Goal: Information Seeking & Learning: Learn about a topic

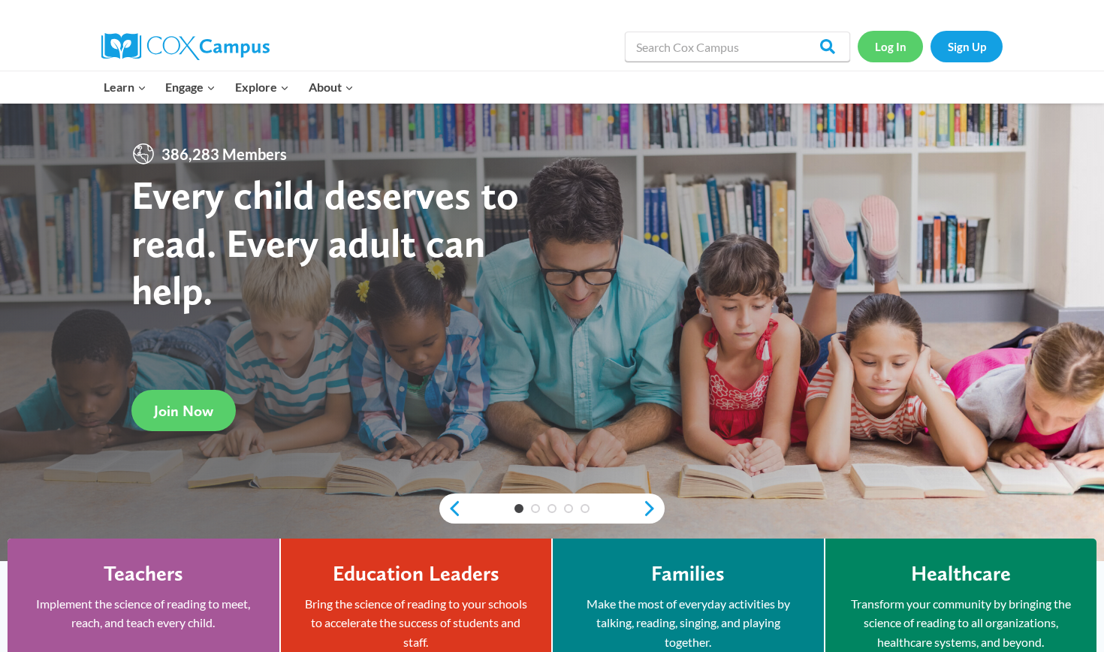
scroll to position [31, 0]
click at [911, 45] on link "Log In" at bounding box center [890, 46] width 65 height 31
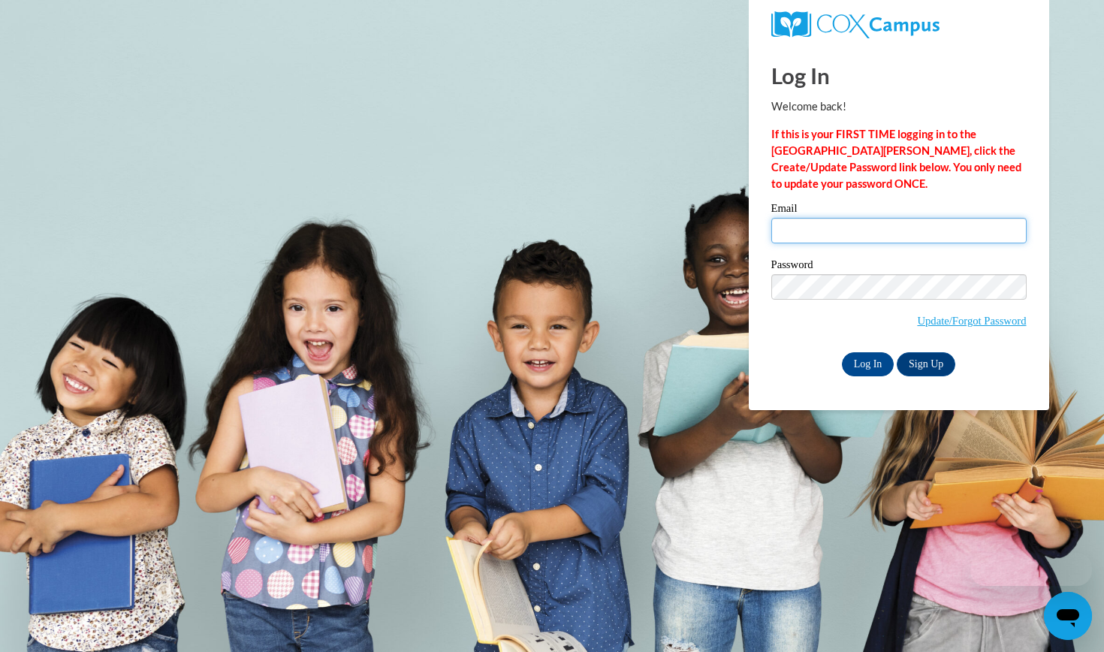
type input "mcamacho1@daltonstate.edu"
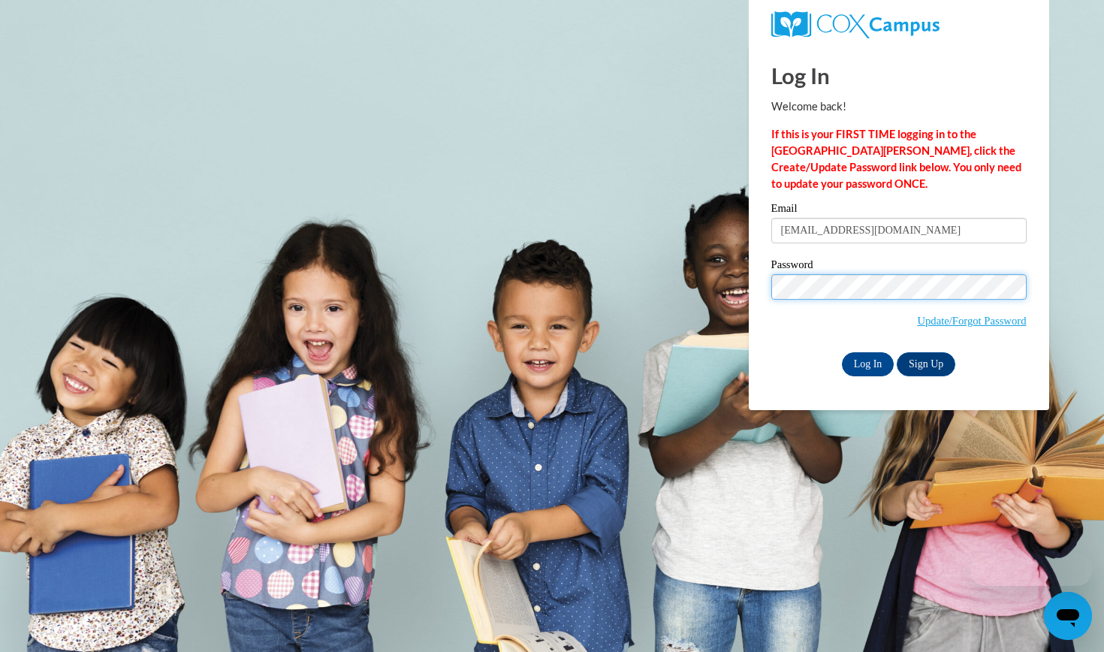
click at [867, 361] on input "Log In" at bounding box center [868, 364] width 53 height 24
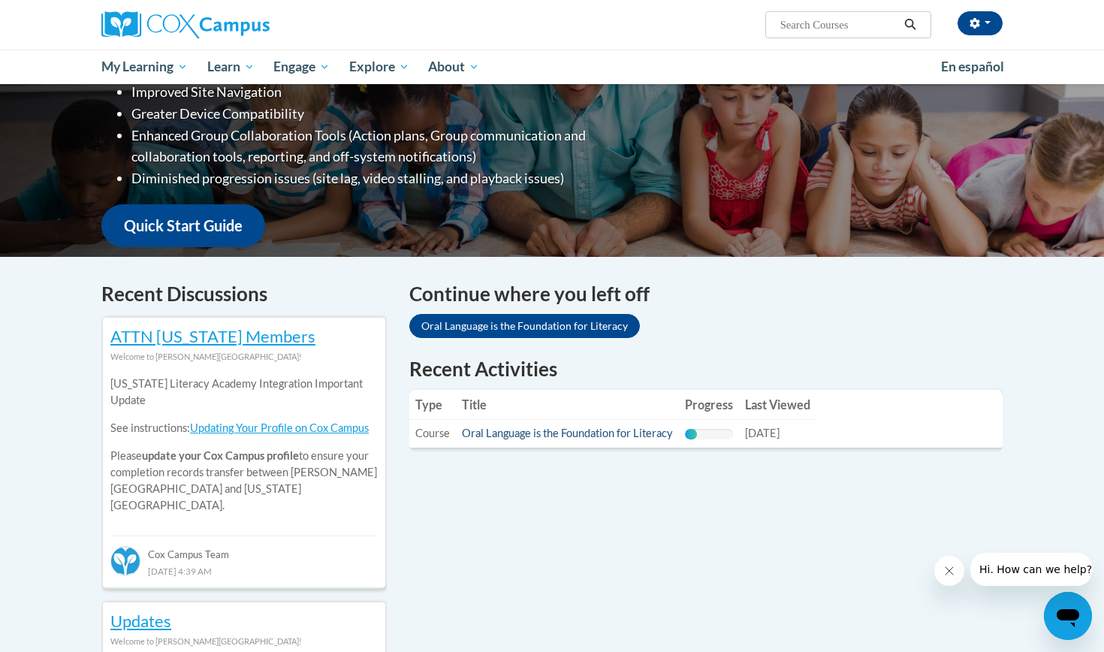
click at [615, 429] on link "Oral Language is the Foundation for Literacy" at bounding box center [567, 433] width 211 height 13
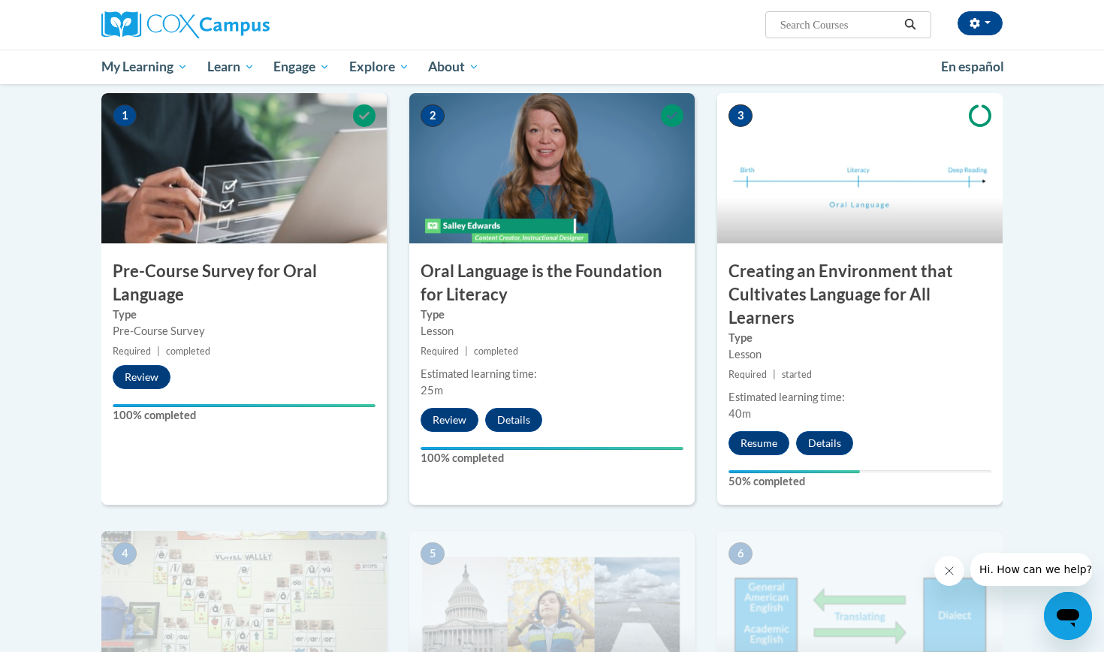
scroll to position [397, 0]
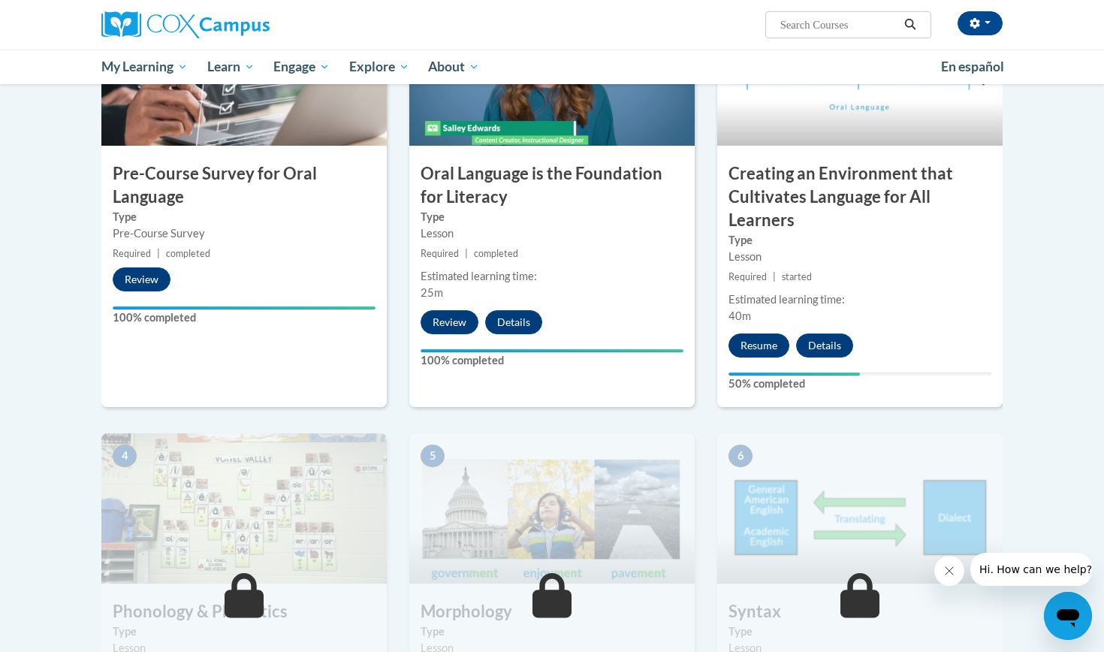
click at [754, 343] on button "Resume" at bounding box center [759, 346] width 61 height 24
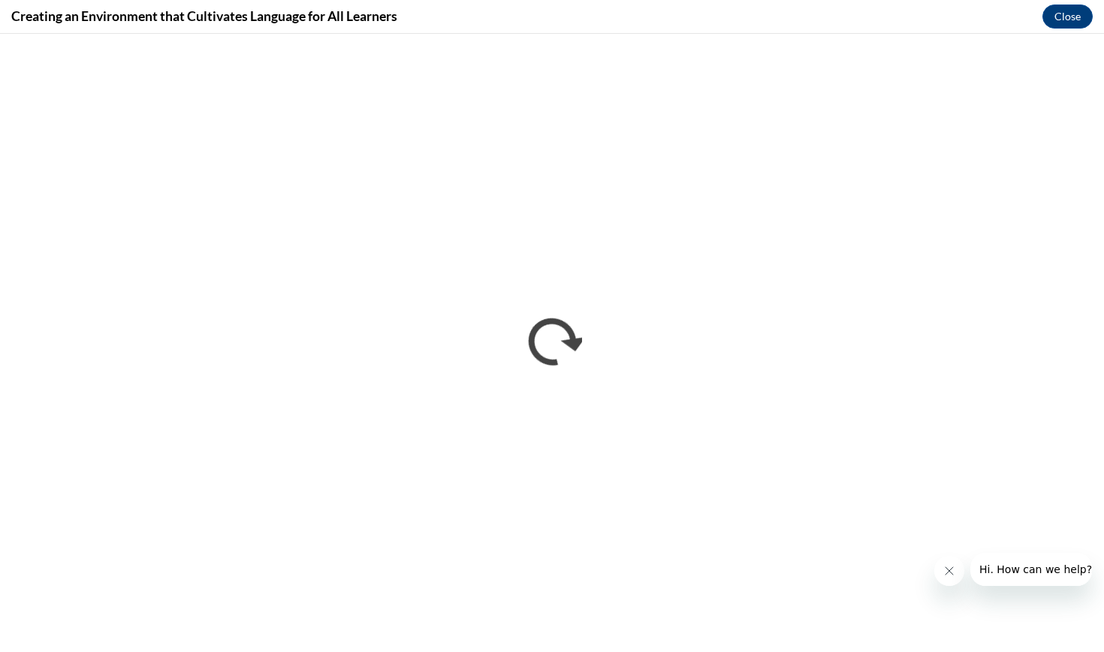
scroll to position [0, 0]
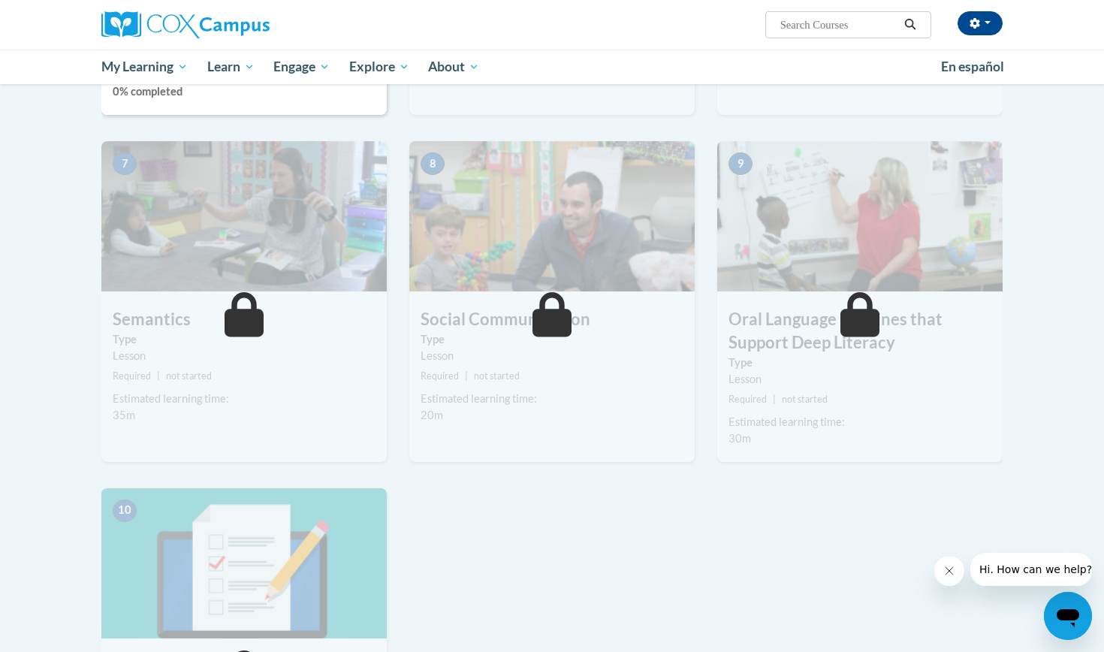
scroll to position [850, 0]
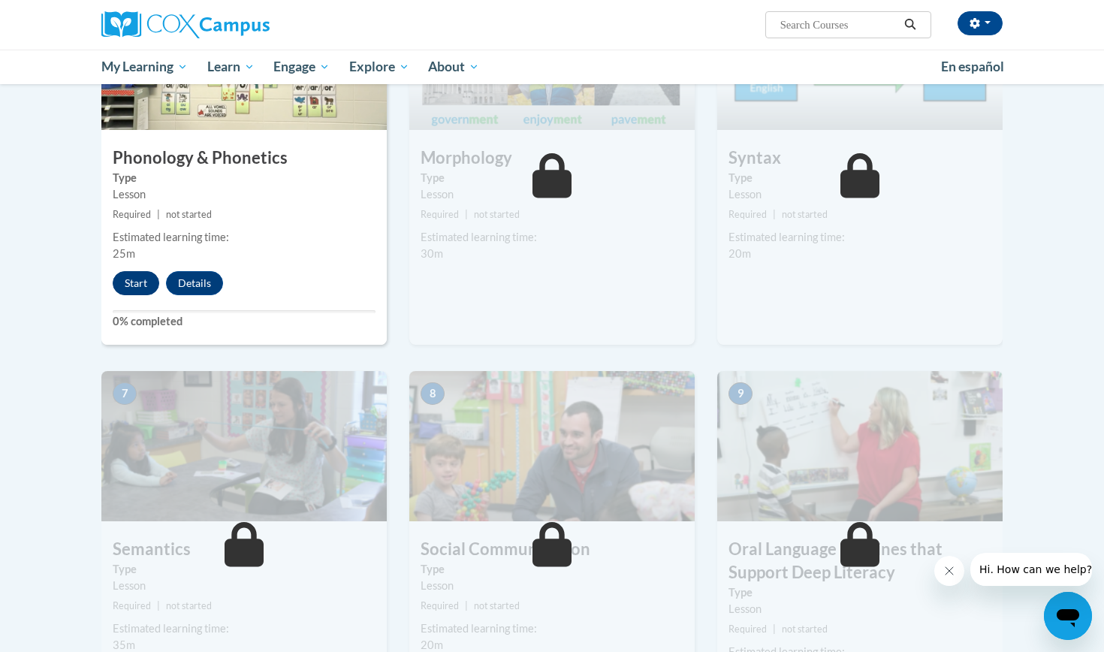
click at [146, 286] on button "Start" at bounding box center [136, 283] width 47 height 24
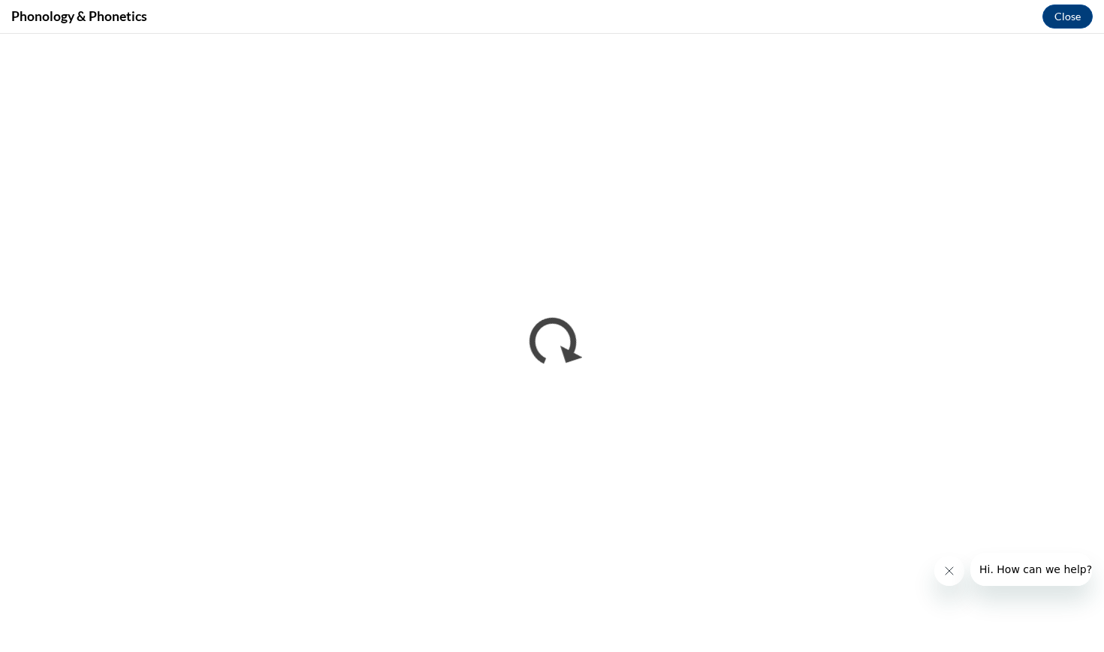
scroll to position [0, 0]
click at [1065, 17] on button "Close" at bounding box center [1068, 17] width 50 height 24
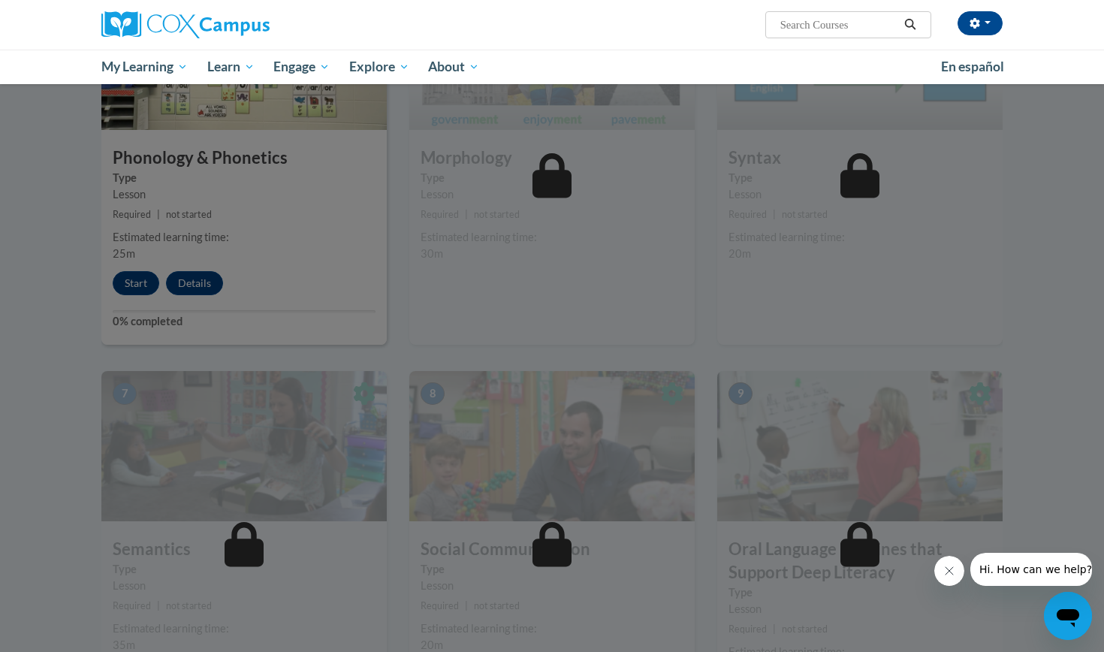
click at [410, 307] on div at bounding box center [552, 326] width 1104 height 652
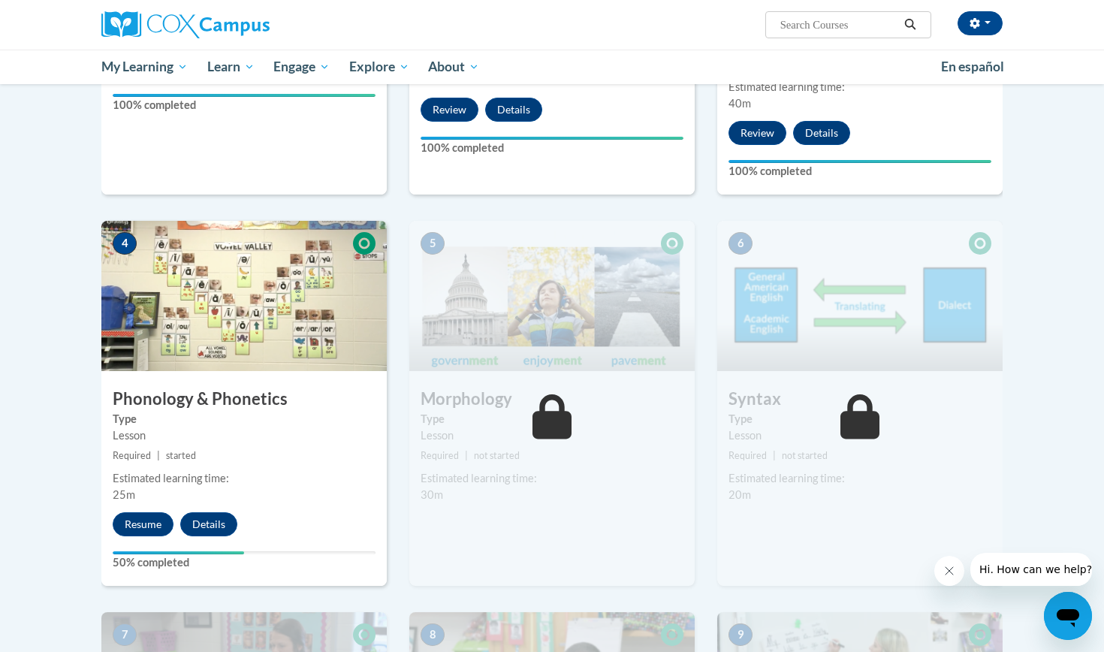
scroll to position [668, 0]
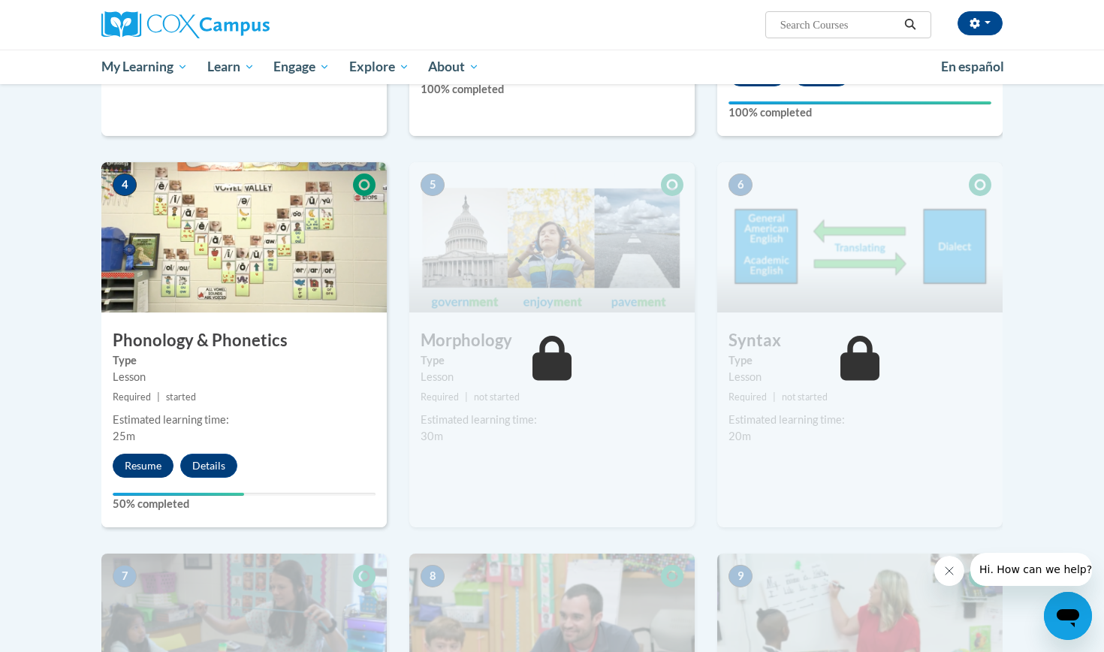
click at [159, 461] on button "Resume" at bounding box center [143, 466] width 61 height 24
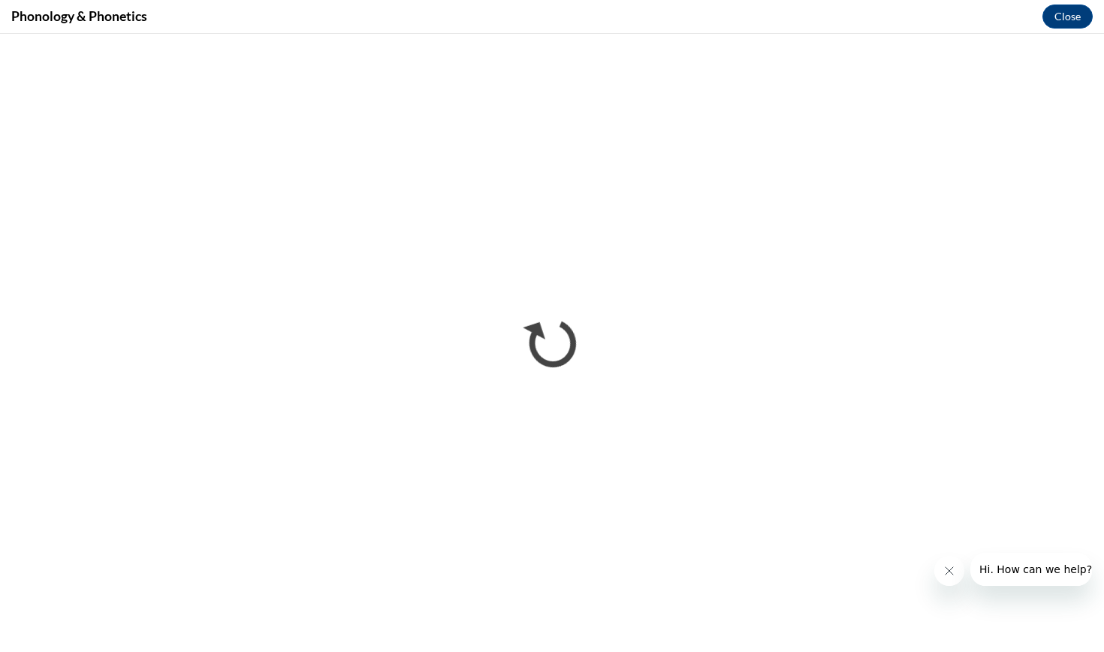
scroll to position [0, 0]
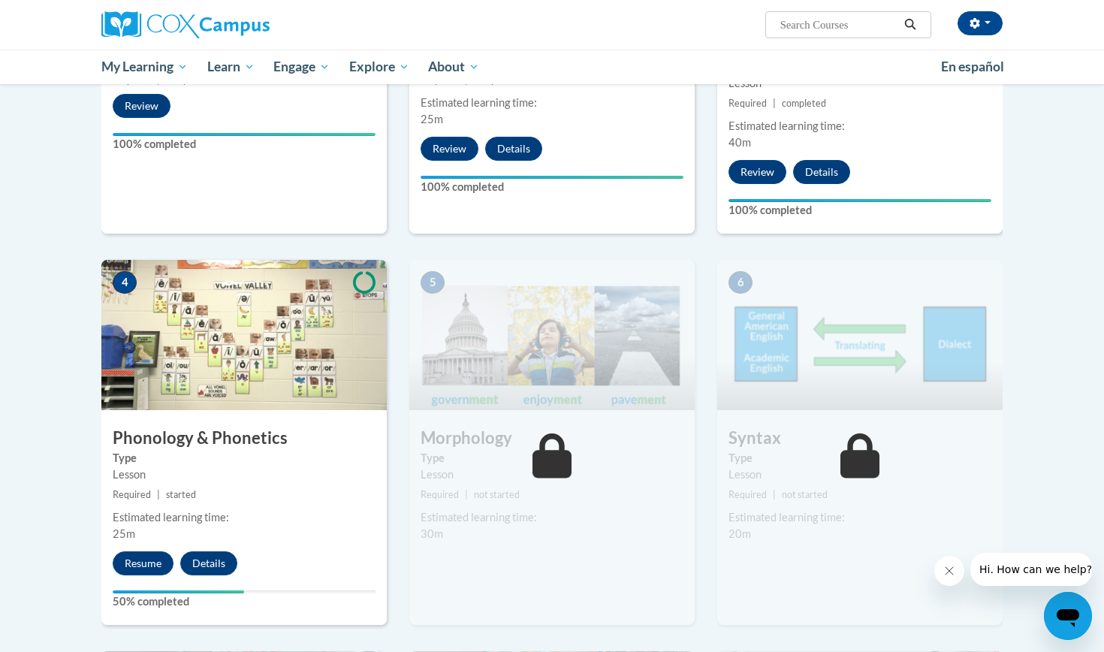
scroll to position [624, 0]
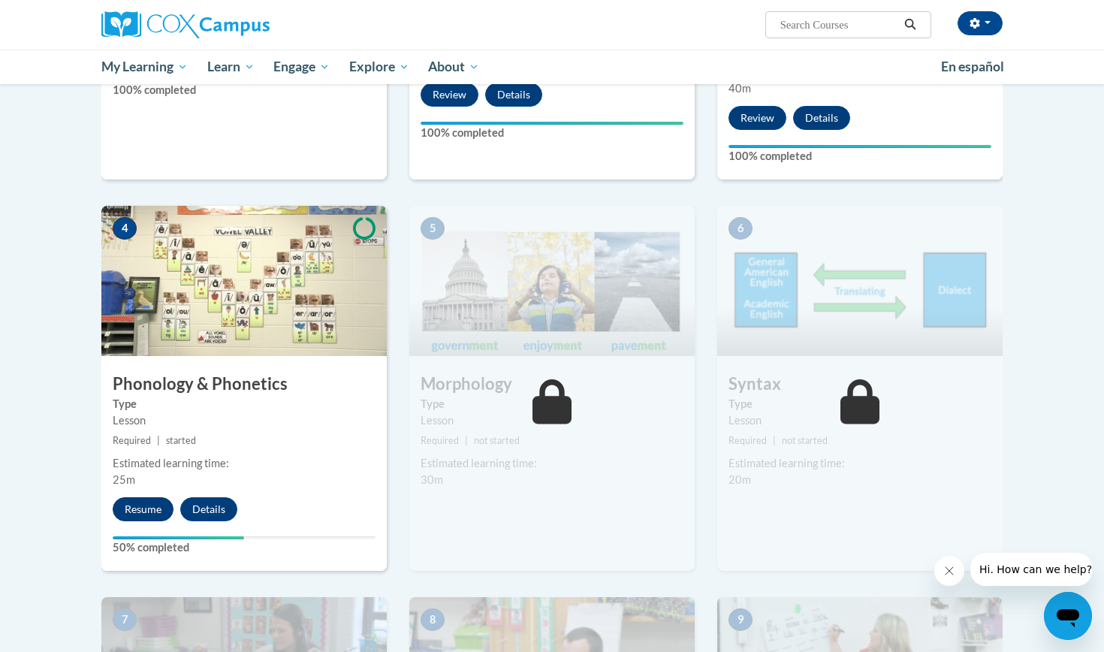
click at [138, 508] on button "Resume" at bounding box center [143, 509] width 61 height 24
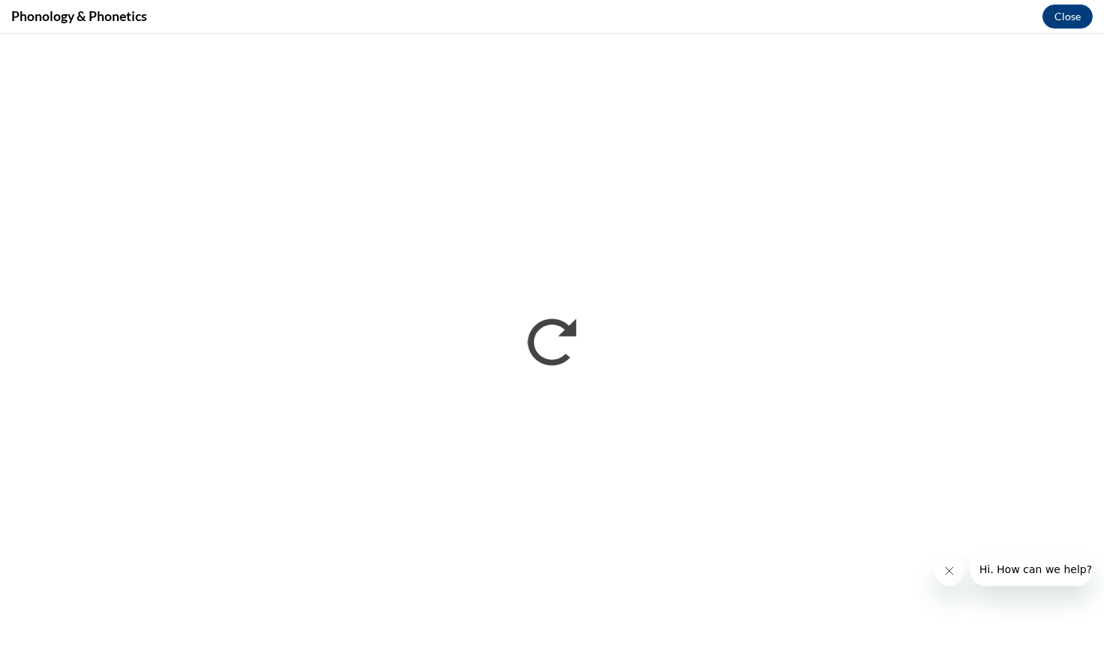
scroll to position [0, 0]
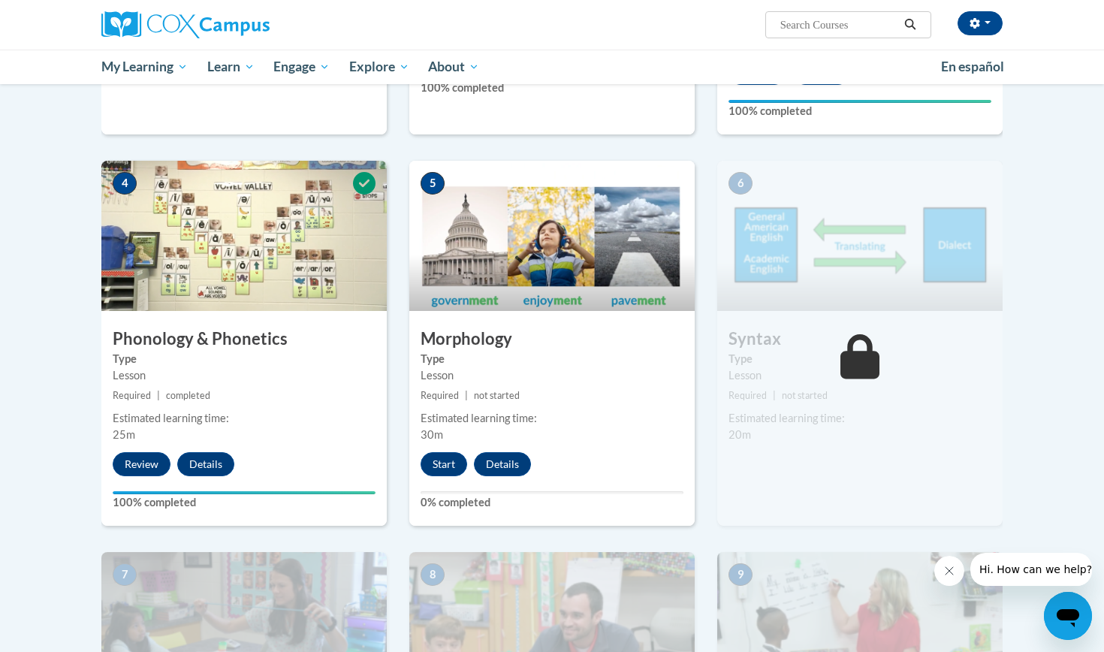
scroll to position [657, 0]
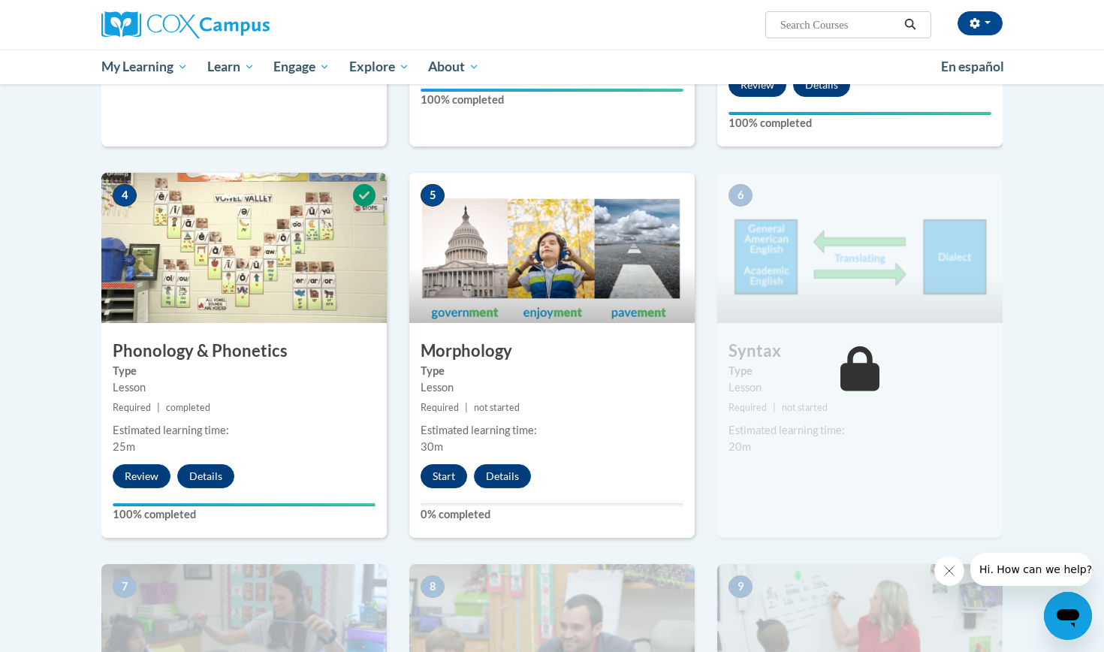
click at [446, 464] on button "Start" at bounding box center [444, 476] width 47 height 24
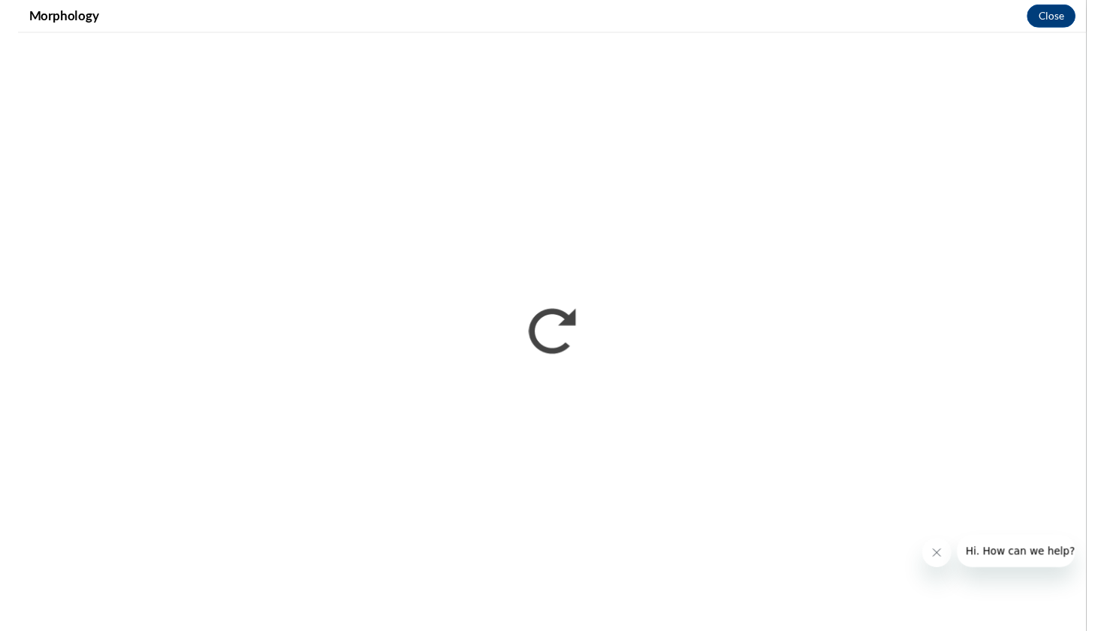
scroll to position [0, 0]
